Goal: Task Accomplishment & Management: Manage account settings

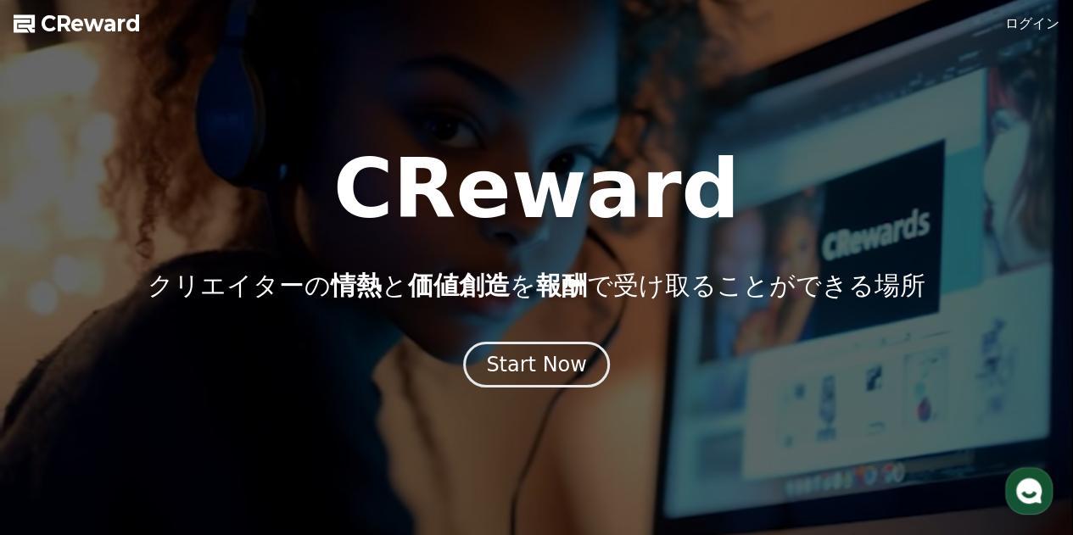
click at [1049, 18] on link "ログイン" at bounding box center [1032, 24] width 54 height 20
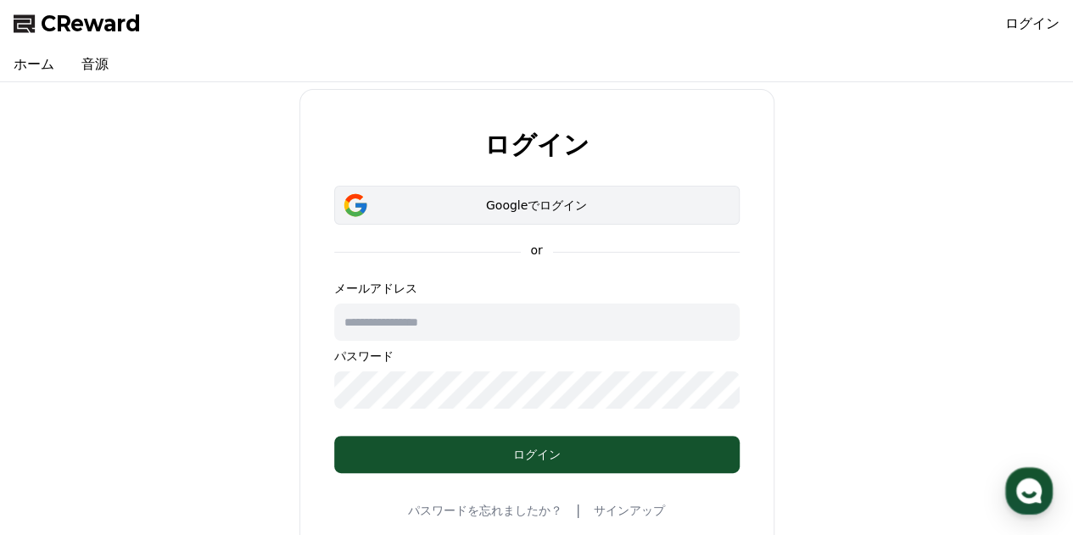
click at [446, 199] on div "Googleでログイン" at bounding box center [537, 205] width 356 height 17
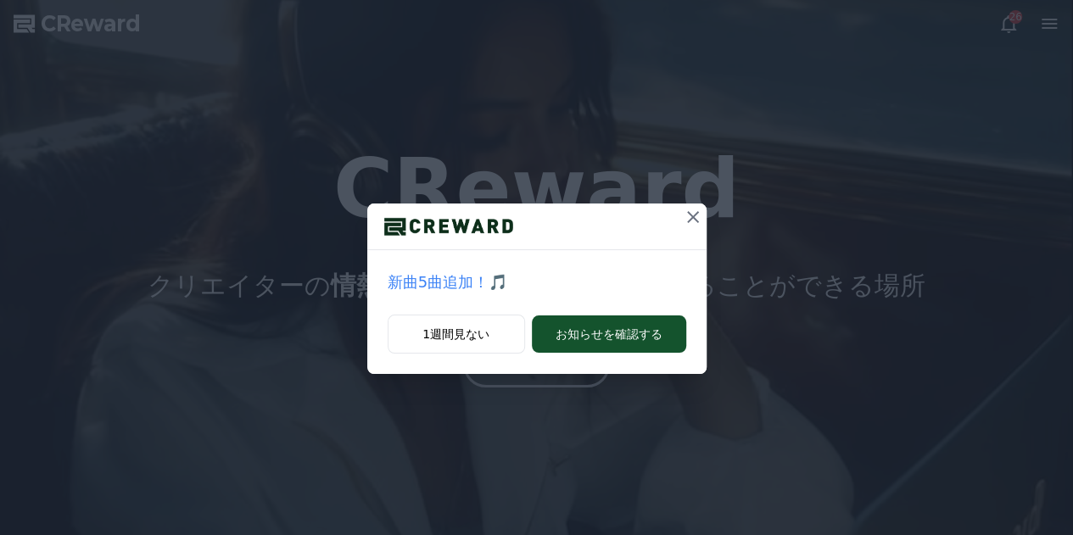
click at [693, 218] on icon at bounding box center [693, 217] width 12 height 12
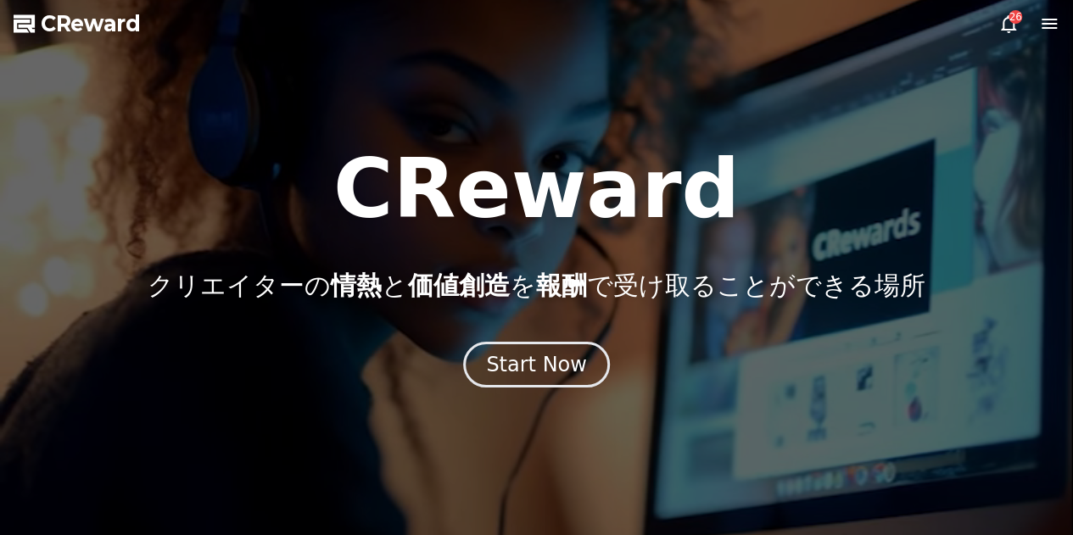
click at [1049, 26] on icon at bounding box center [1049, 24] width 20 height 20
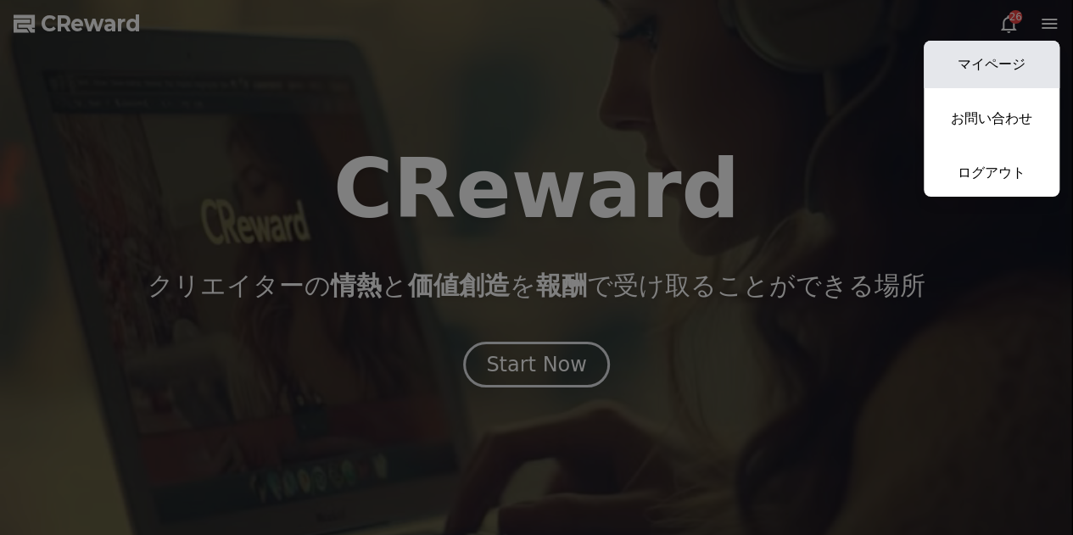
click at [987, 65] on link "マイページ" at bounding box center [991, 64] width 136 height 47
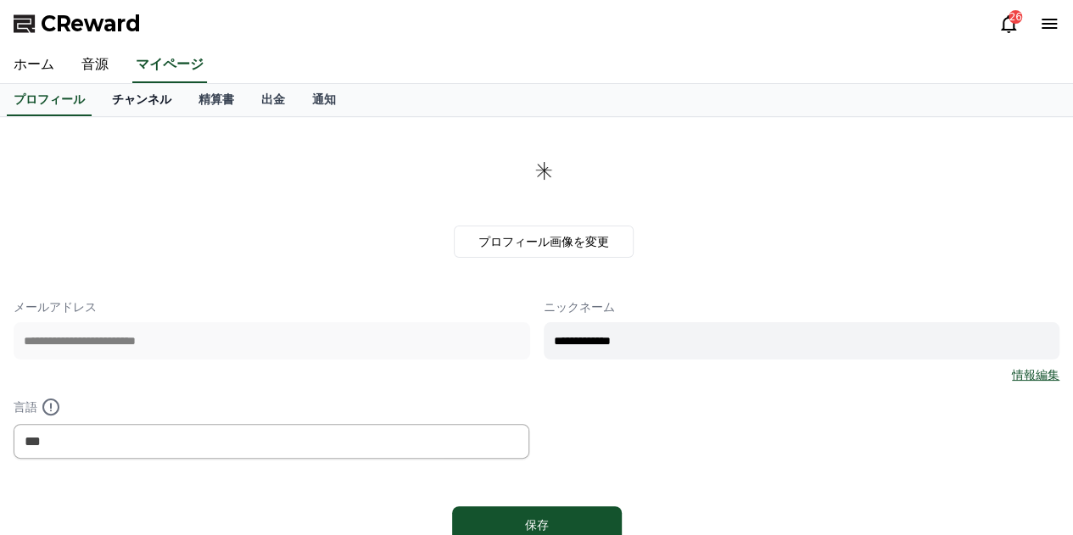
click at [113, 95] on link "チャンネル" at bounding box center [141, 100] width 86 height 32
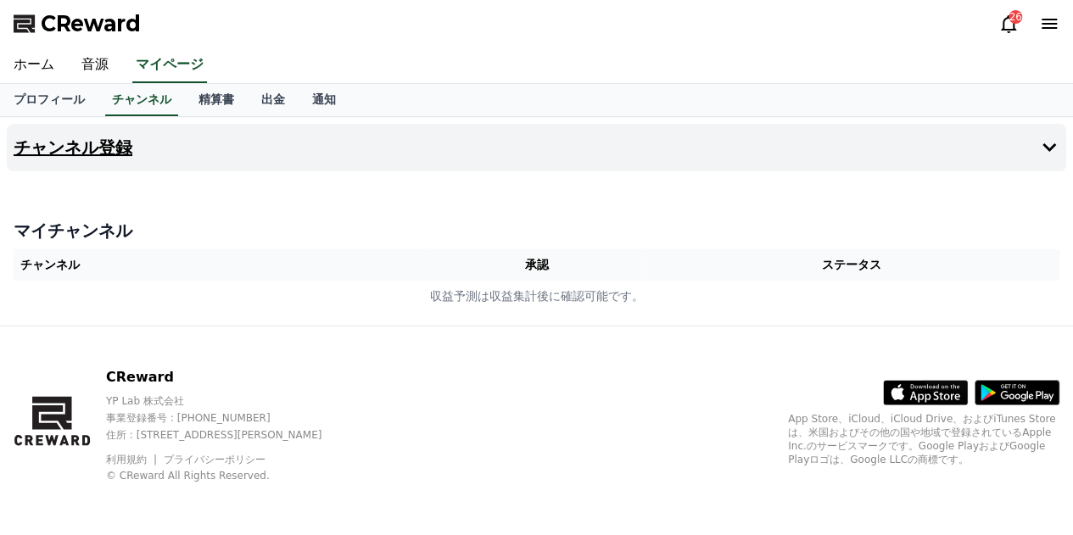
click at [97, 152] on h4 "チャンネル登録" at bounding box center [73, 147] width 119 height 19
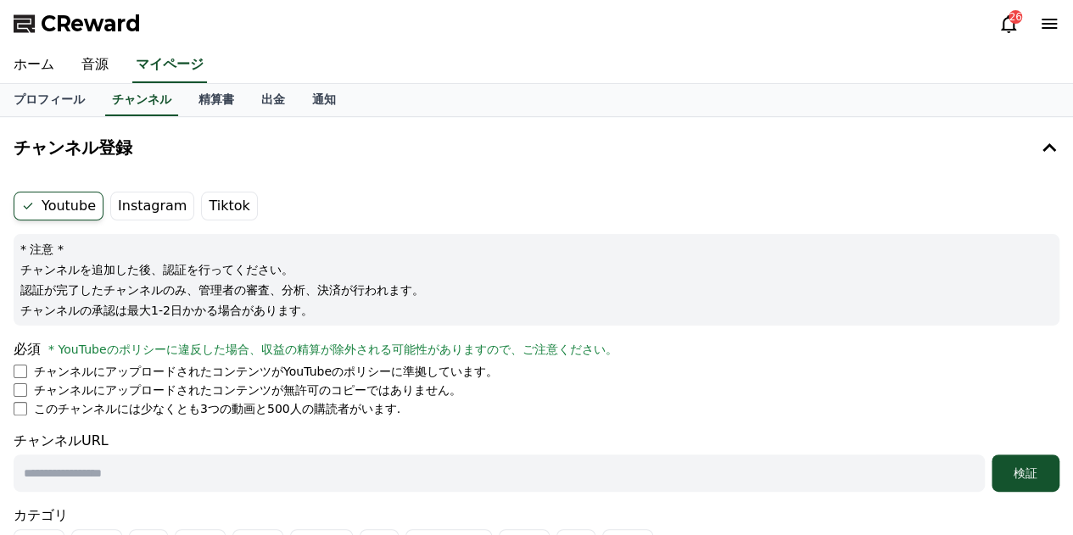
click at [154, 206] on label "Instagram" at bounding box center [152, 206] width 84 height 29
